Goal: Check status: Check status

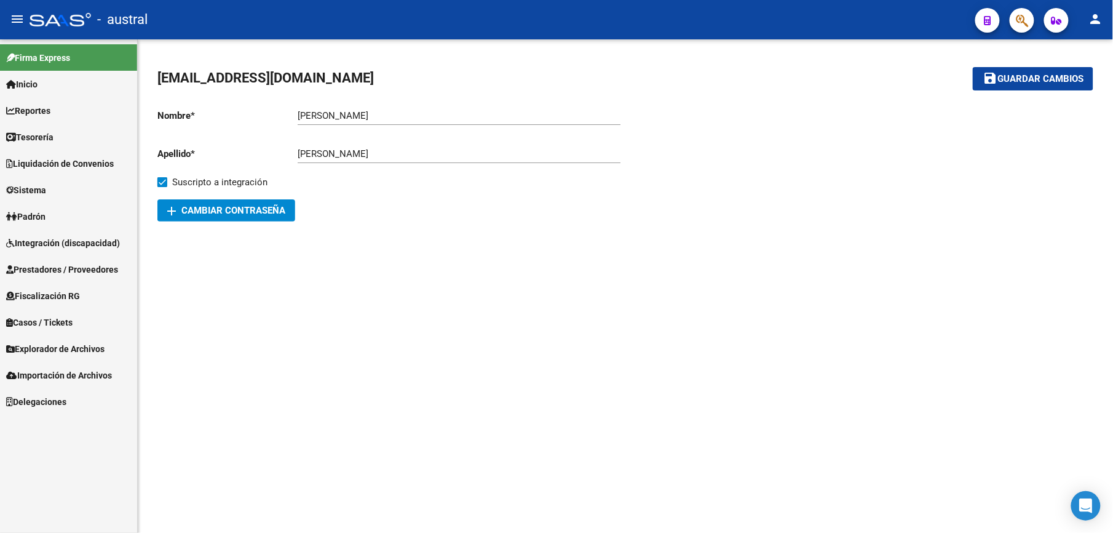
click at [65, 255] on link "Integración (discapacidad)" at bounding box center [68, 242] width 137 height 26
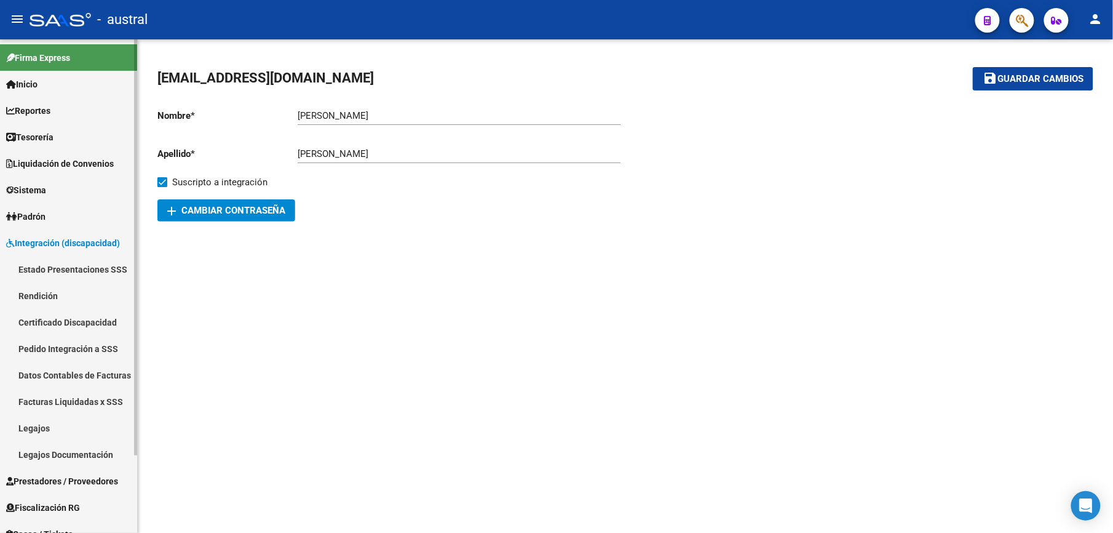
click at [89, 274] on link "Estado Presentaciones SSS" at bounding box center [68, 269] width 137 height 26
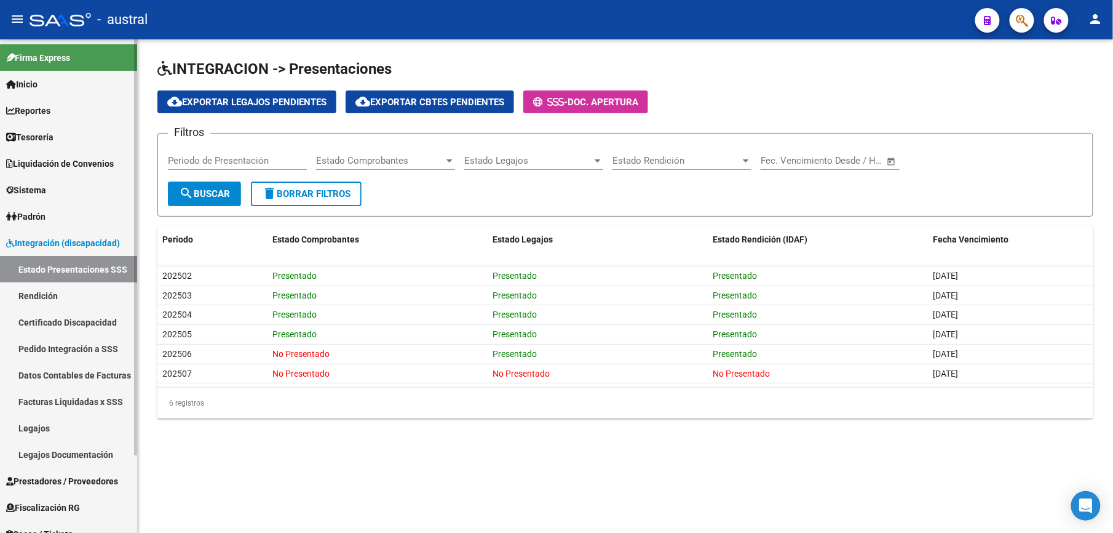
click at [80, 328] on link "Certificado Discapacidad" at bounding box center [68, 322] width 137 height 26
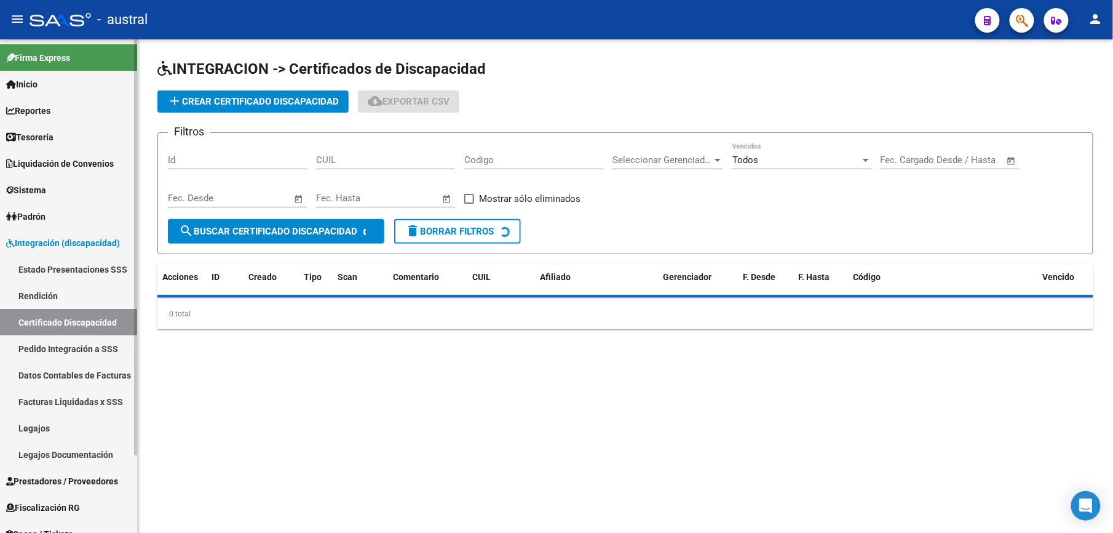
click at [96, 344] on link "Pedido Integración a SSS" at bounding box center [68, 348] width 137 height 26
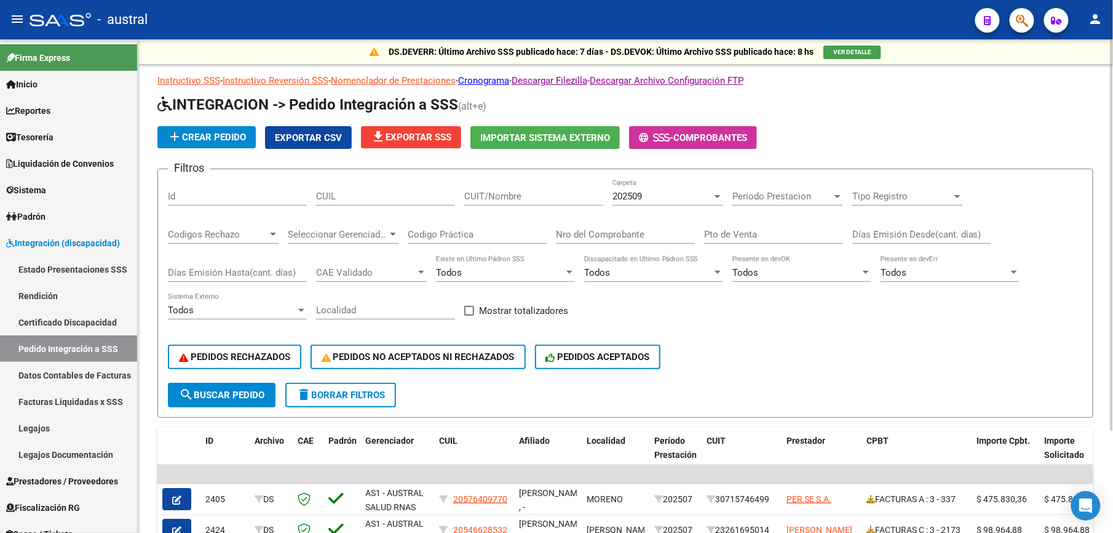
click at [645, 204] on div "202509 Carpeta" at bounding box center [668, 192] width 111 height 26
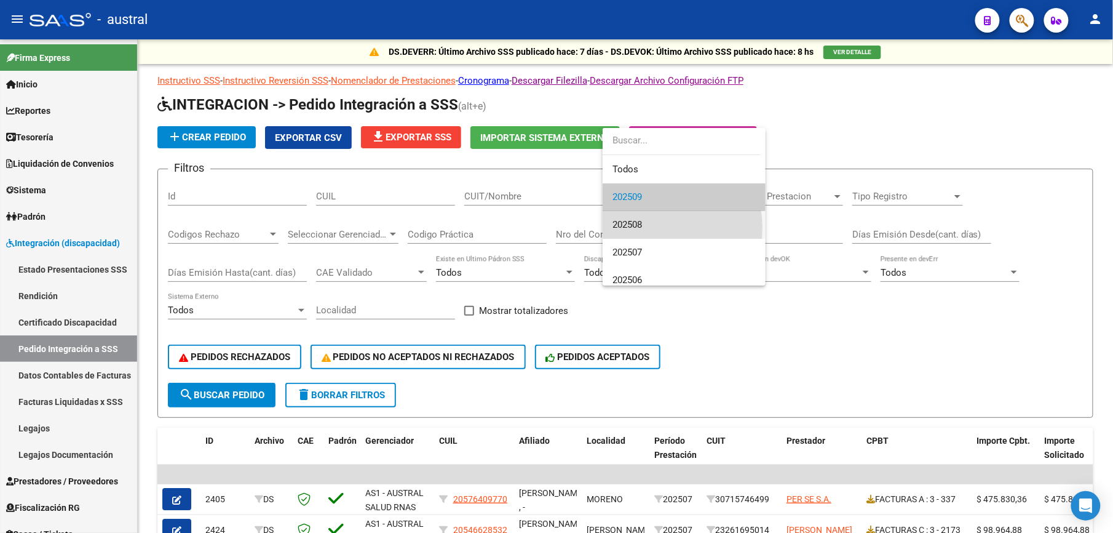
click at [657, 228] on span "202508" at bounding box center [684, 225] width 143 height 28
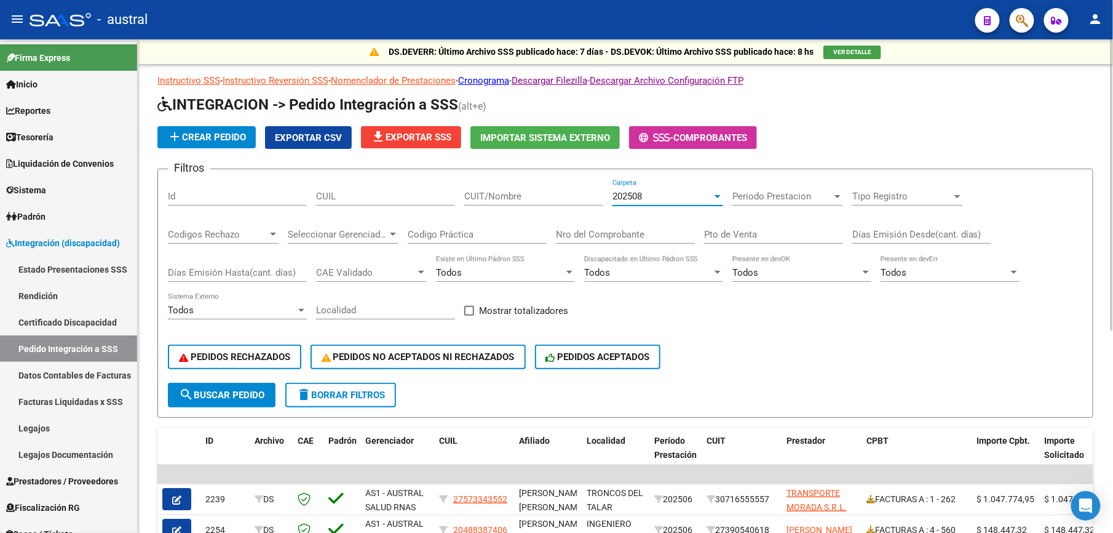
click at [232, 402] on button "search Buscar Pedido" at bounding box center [222, 395] width 108 height 25
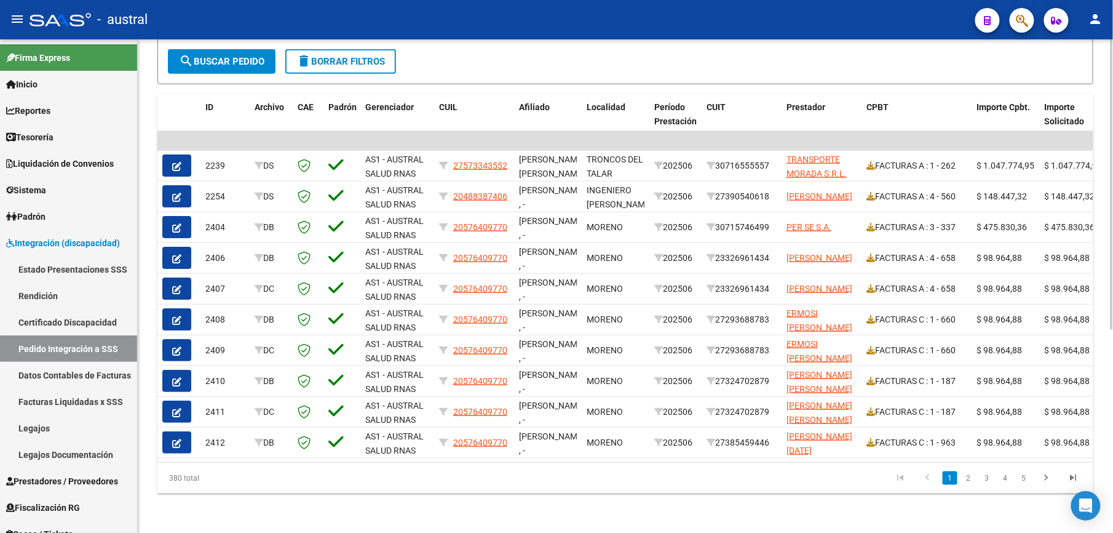
scroll to position [345, 0]
drag, startPoint x: 170, startPoint y: 472, endPoint x: 207, endPoint y: 476, distance: 37.7
click at [207, 476] on div "380 total" at bounding box center [249, 478] width 185 height 31
drag, startPoint x: 207, startPoint y: 476, endPoint x: 225, endPoint y: 478, distance: 17.9
click at [225, 478] on div "380 total" at bounding box center [249, 478] width 185 height 31
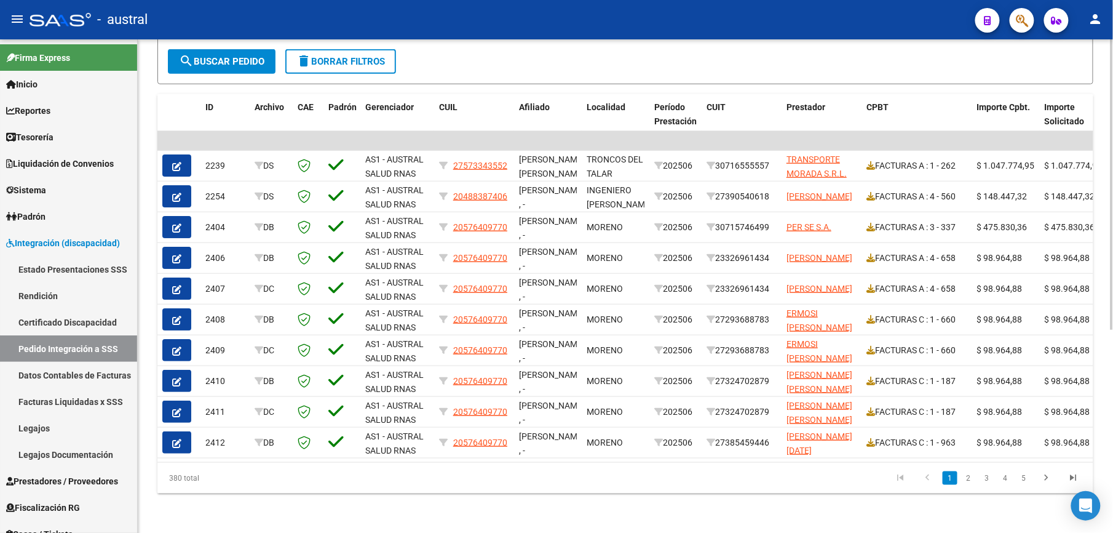
drag, startPoint x: 161, startPoint y: 483, endPoint x: 207, endPoint y: 481, distance: 46.8
click at [207, 481] on div "380 total" at bounding box center [249, 478] width 185 height 31
drag, startPoint x: 207, startPoint y: 481, endPoint x: 214, endPoint y: 483, distance: 7.2
click at [212, 488] on div "380 total" at bounding box center [249, 478] width 185 height 31
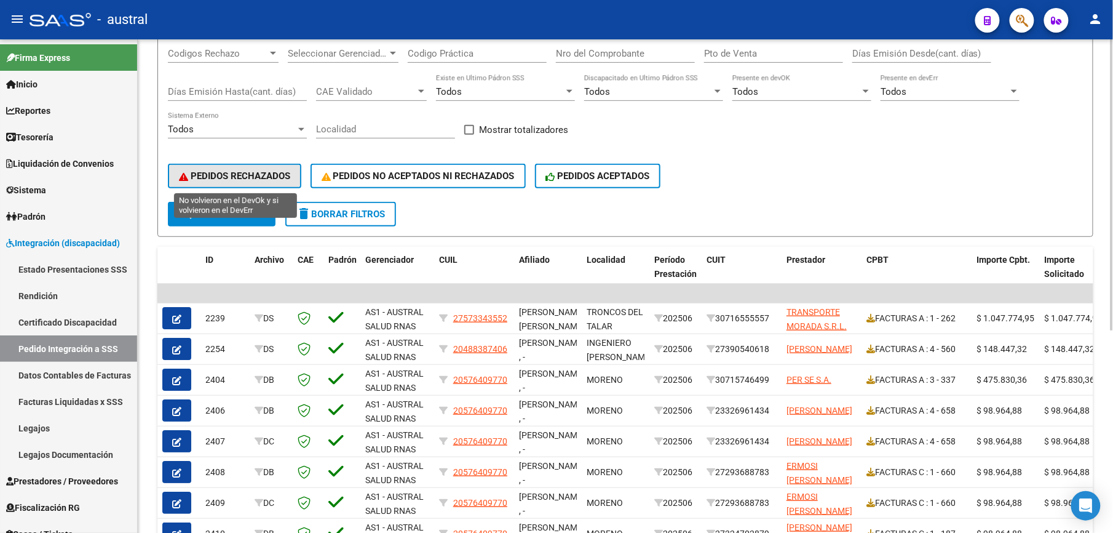
drag, startPoint x: 228, startPoint y: 185, endPoint x: 234, endPoint y: 178, distance: 9.1
click at [231, 182] on button "PEDIDOS RECHAZADOS" at bounding box center [234, 176] width 133 height 25
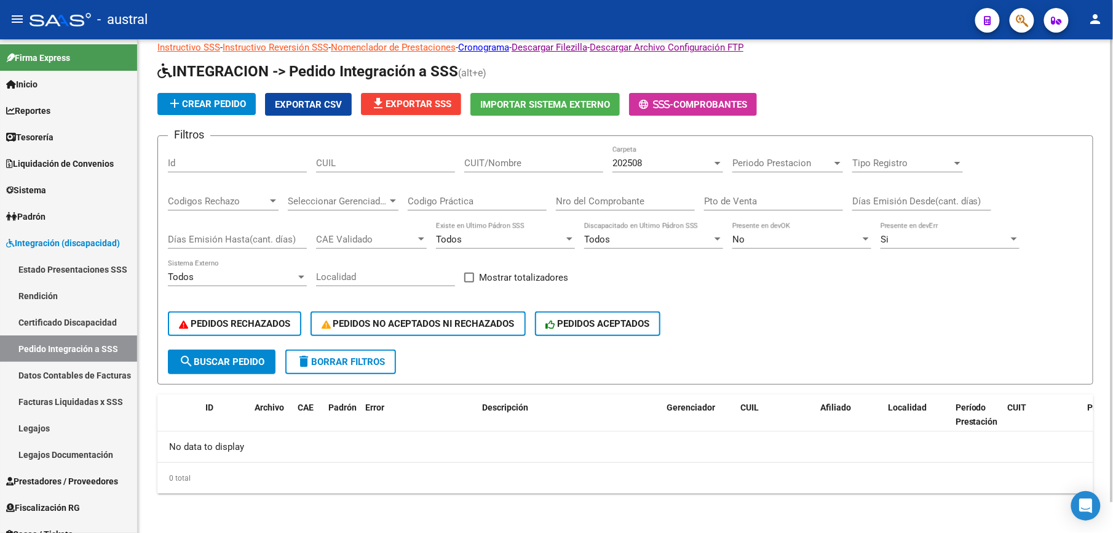
scroll to position [33, 0]
click at [344, 368] on button "delete Borrar Filtros" at bounding box center [340, 362] width 111 height 25
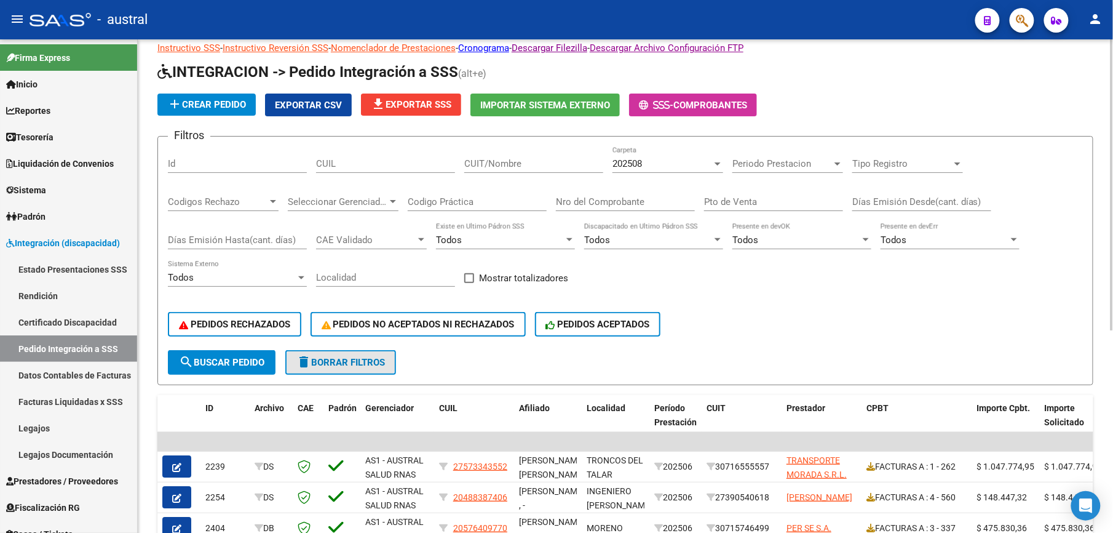
drag, startPoint x: 353, startPoint y: 370, endPoint x: 276, endPoint y: 368, distance: 77.5
click at [353, 370] on button "delete Borrar Filtros" at bounding box center [340, 362] width 111 height 25
click at [236, 324] on span "PEDIDOS RECHAZADOS" at bounding box center [234, 324] width 111 height 11
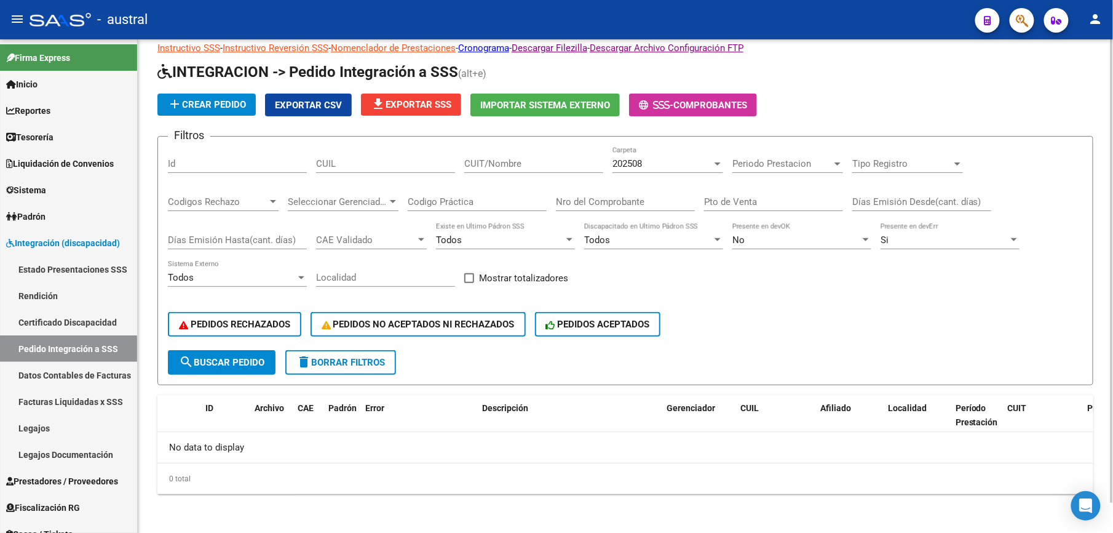
click at [308, 363] on mat-icon "delete" at bounding box center [303, 361] width 15 height 15
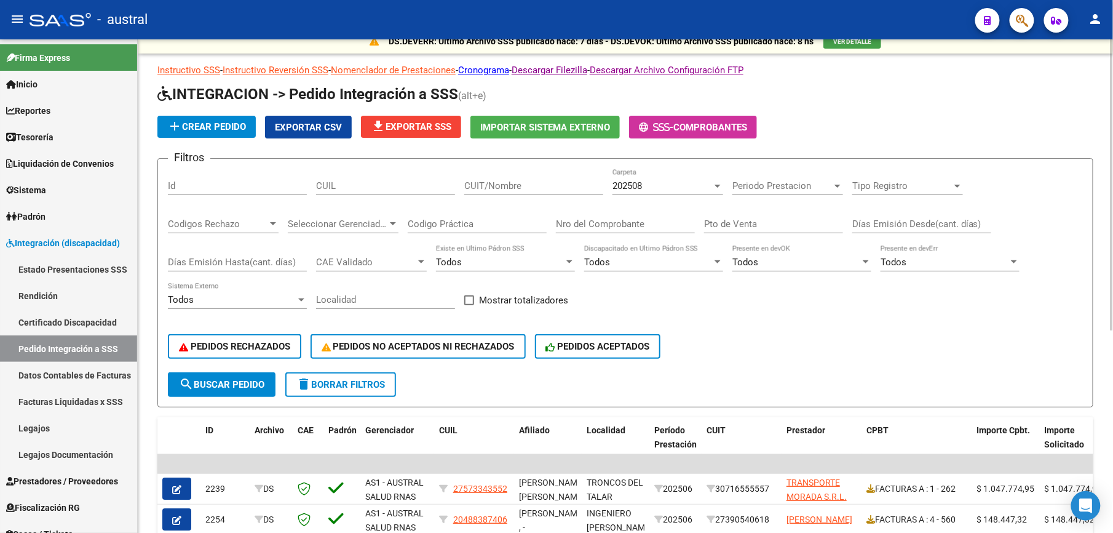
scroll to position [0, 0]
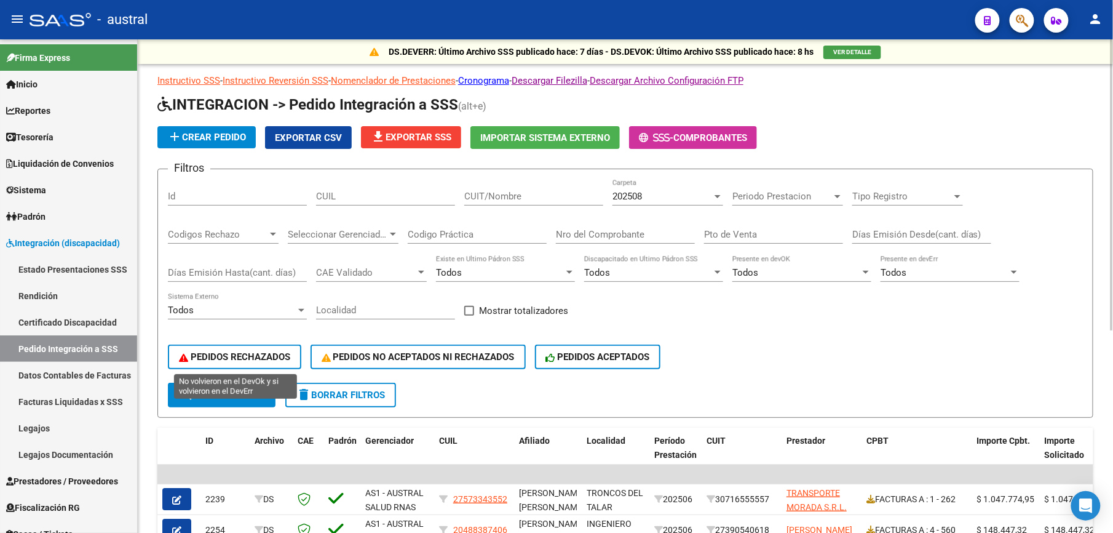
click at [267, 358] on span "PEDIDOS RECHAZADOS" at bounding box center [234, 356] width 111 height 11
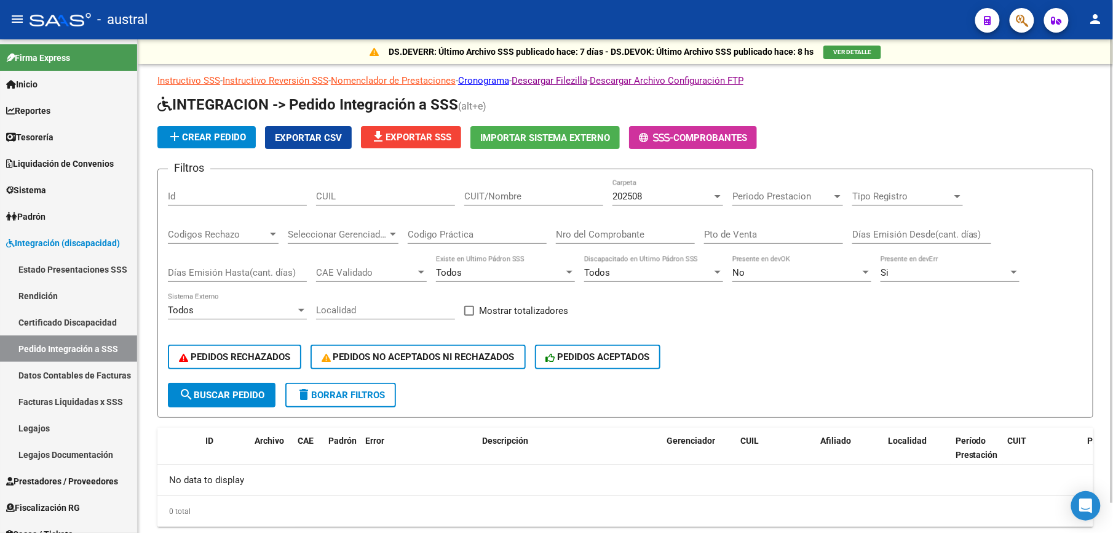
scroll to position [33, 0]
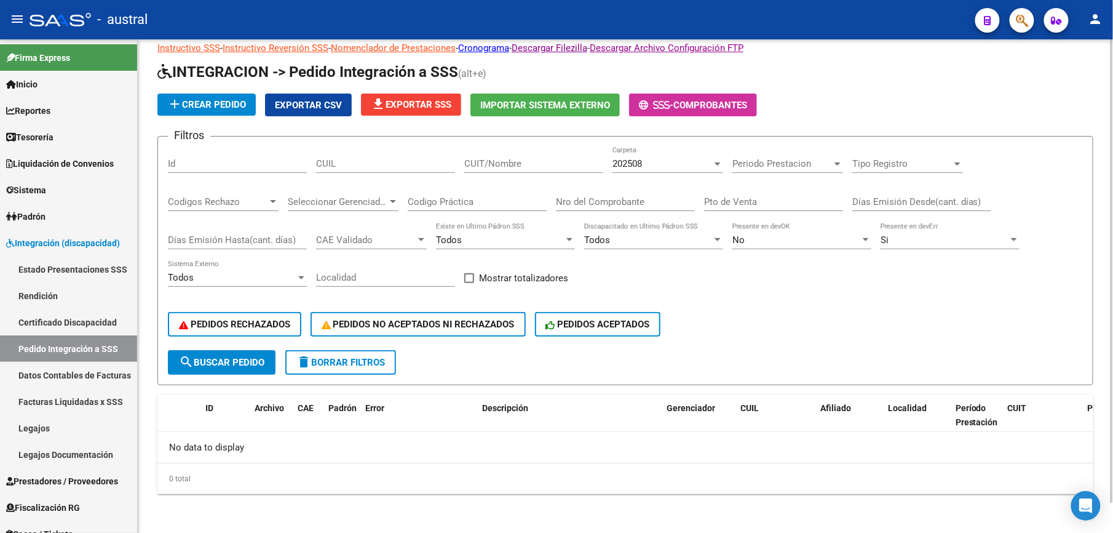
click at [348, 365] on span "delete Borrar Filtros" at bounding box center [340, 362] width 89 height 11
